Goal: Task Accomplishment & Management: Use online tool/utility

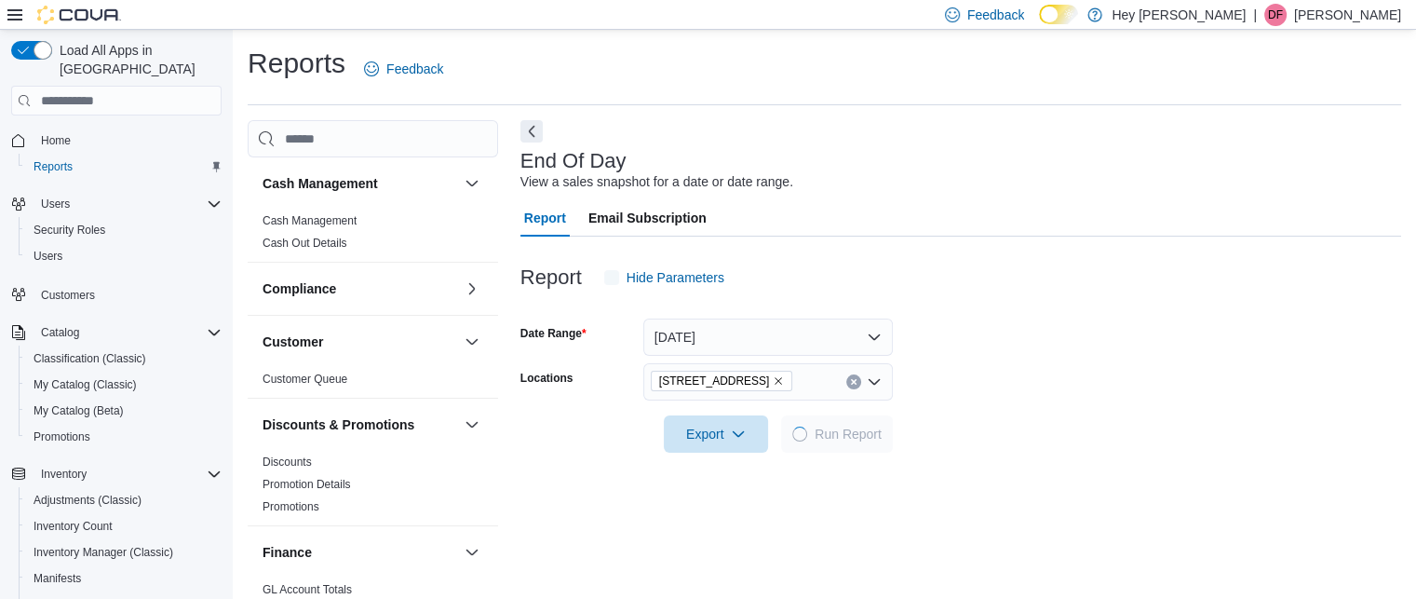
scroll to position [22, 0]
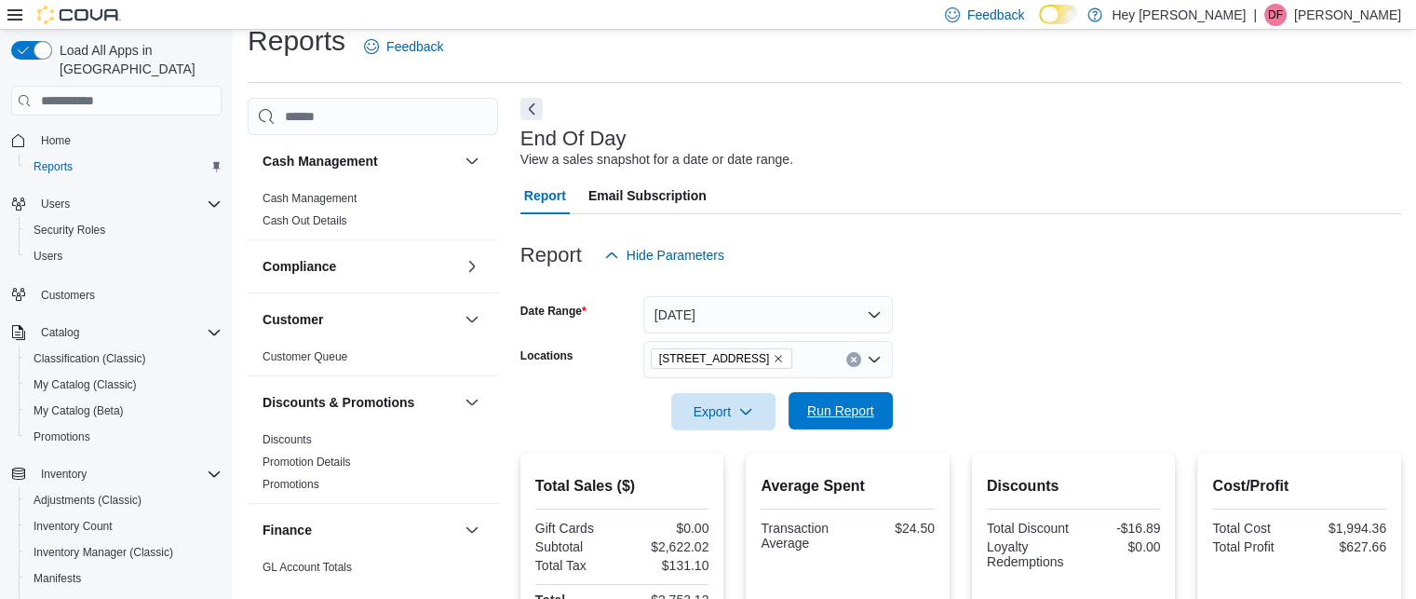
click at [851, 400] on span "Run Report" at bounding box center [841, 410] width 82 height 37
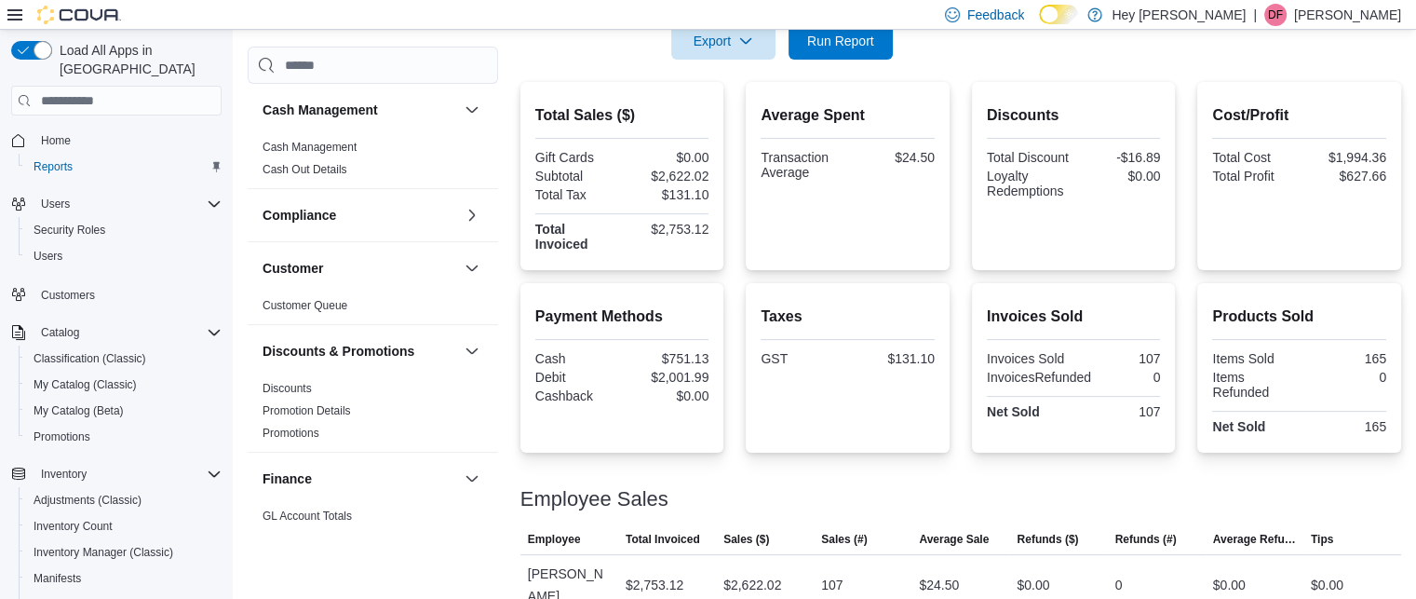
scroll to position [401, 0]
